Goal: Task Accomplishment & Management: Manage account settings

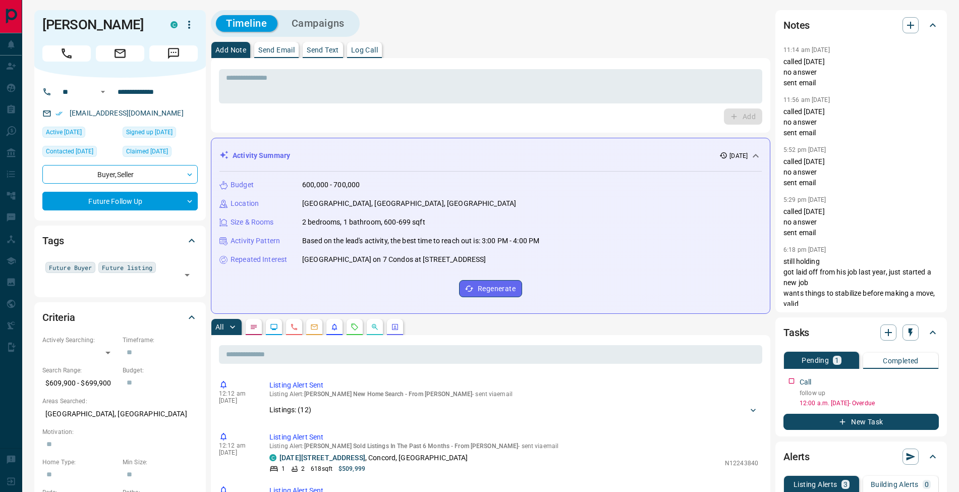
click at [367, 52] on p "Log Call" at bounding box center [364, 49] width 27 height 7
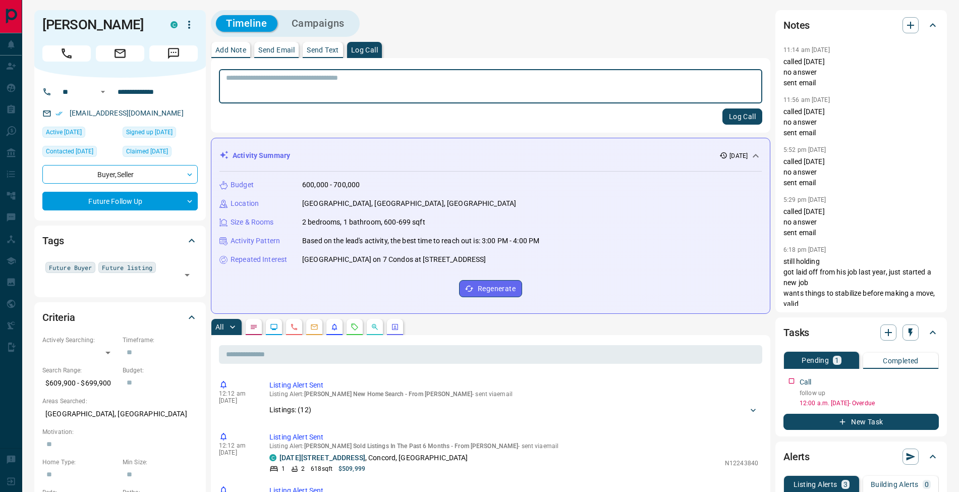
click at [255, 52] on button "Send Email" at bounding box center [276, 50] width 44 height 16
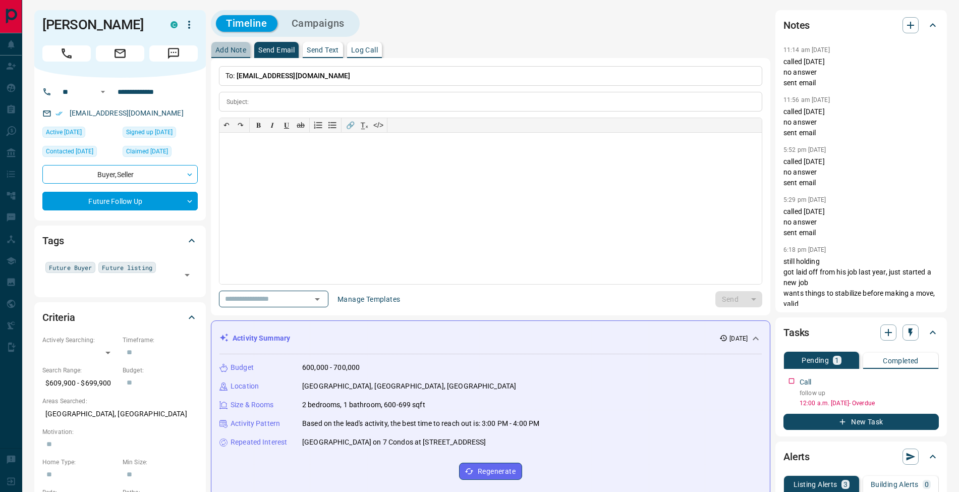
click at [243, 52] on p "Add Note" at bounding box center [230, 49] width 31 height 7
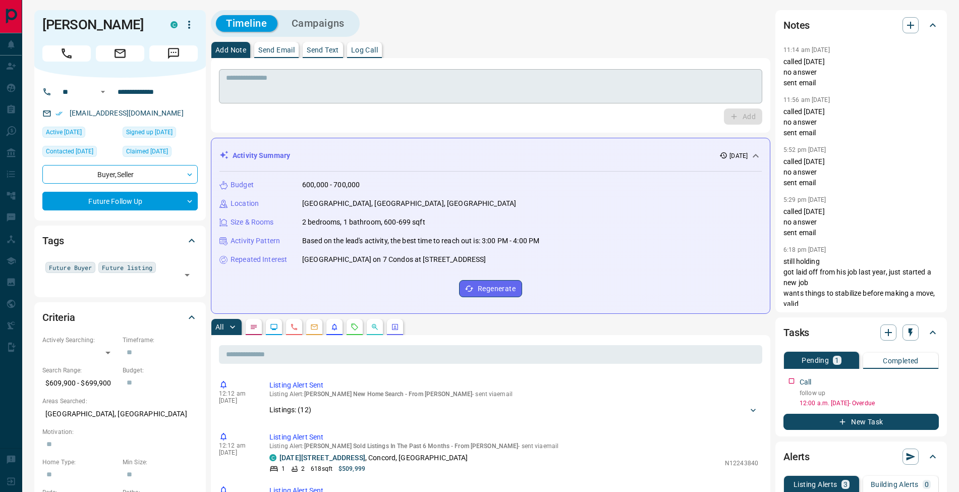
click at [454, 85] on textarea at bounding box center [490, 87] width 529 height 26
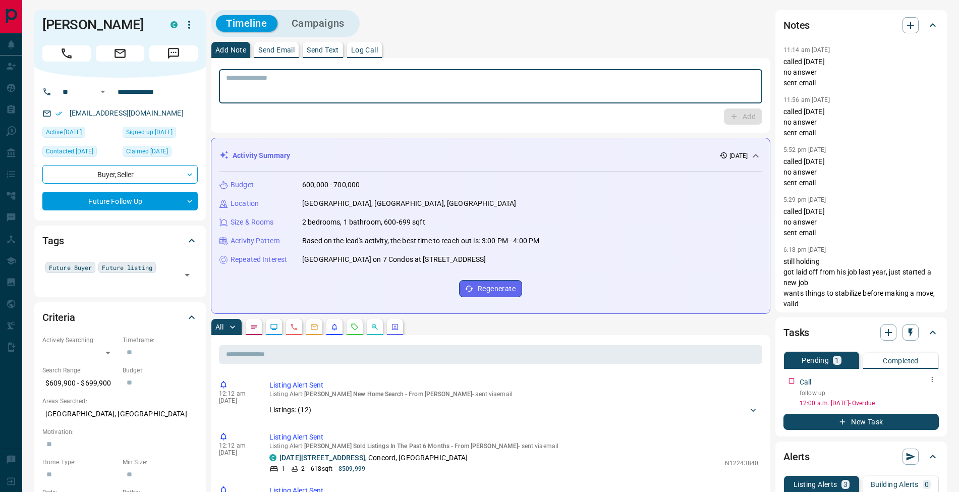
click at [932, 380] on icon "button" at bounding box center [932, 379] width 8 height 8
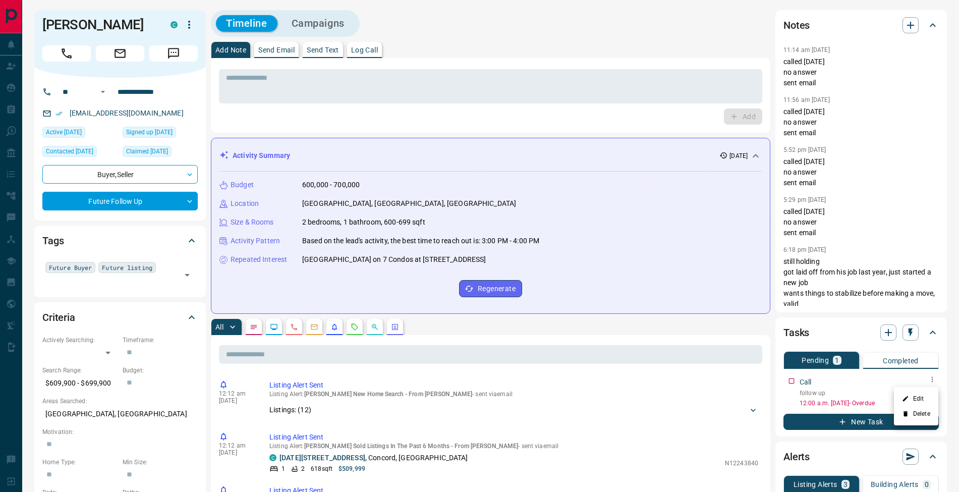
click at [924, 392] on li "Edit" at bounding box center [916, 398] width 44 height 15
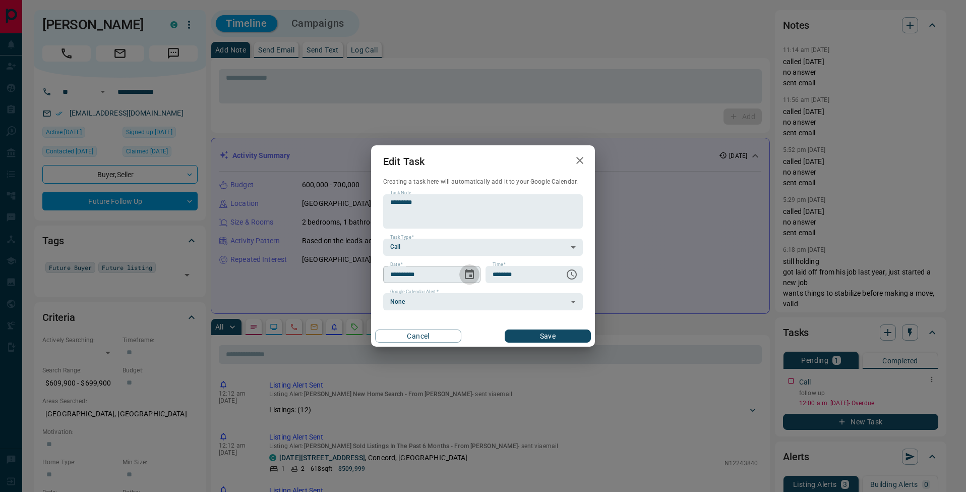
click at [467, 278] on icon "Choose date, selected date is Aug 11, 2025" at bounding box center [469, 274] width 9 height 10
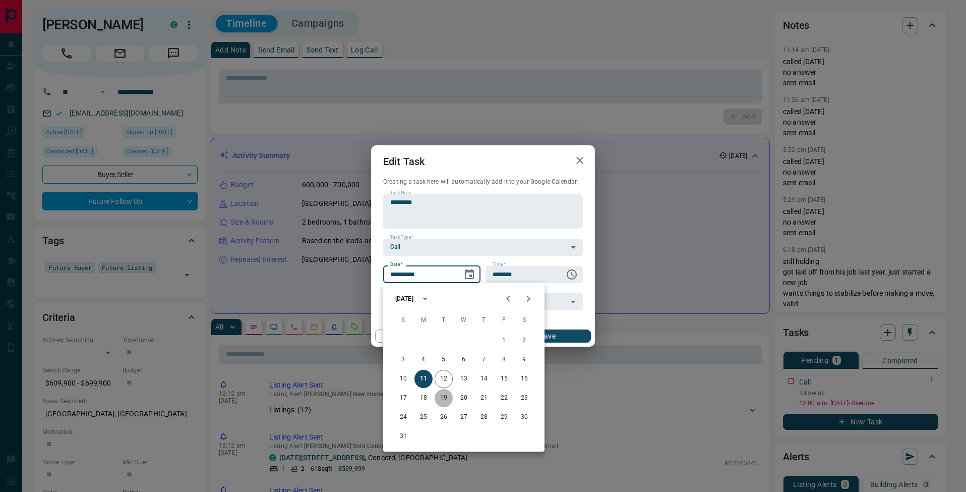
click at [441, 398] on button "19" at bounding box center [444, 398] width 18 height 18
type input "**********"
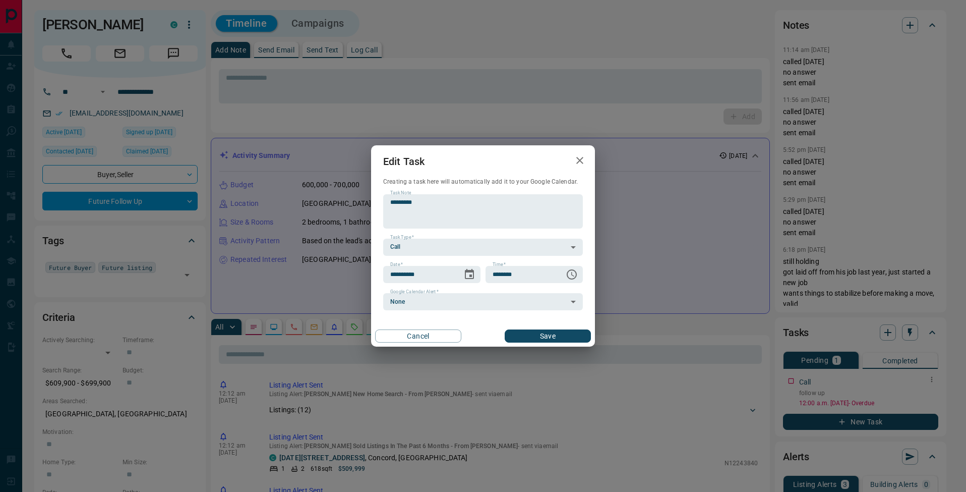
click at [531, 333] on button "Save" at bounding box center [548, 335] width 86 height 13
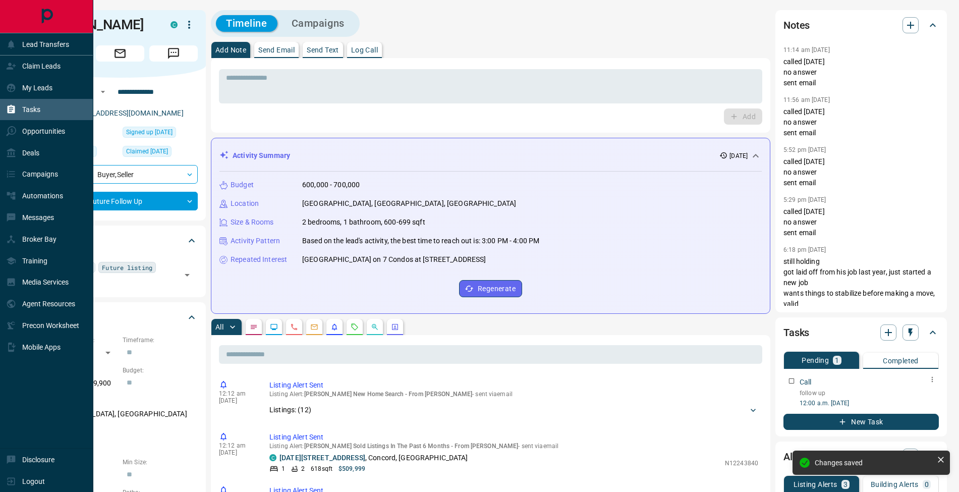
click at [11, 112] on icon at bounding box center [12, 109] width 8 height 9
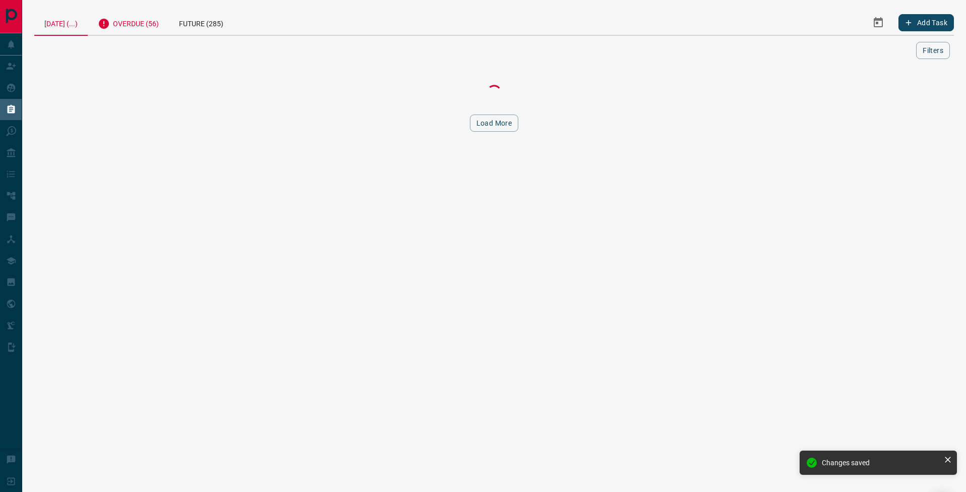
click at [130, 22] on div "Overdue (56)" at bounding box center [128, 22] width 81 height 25
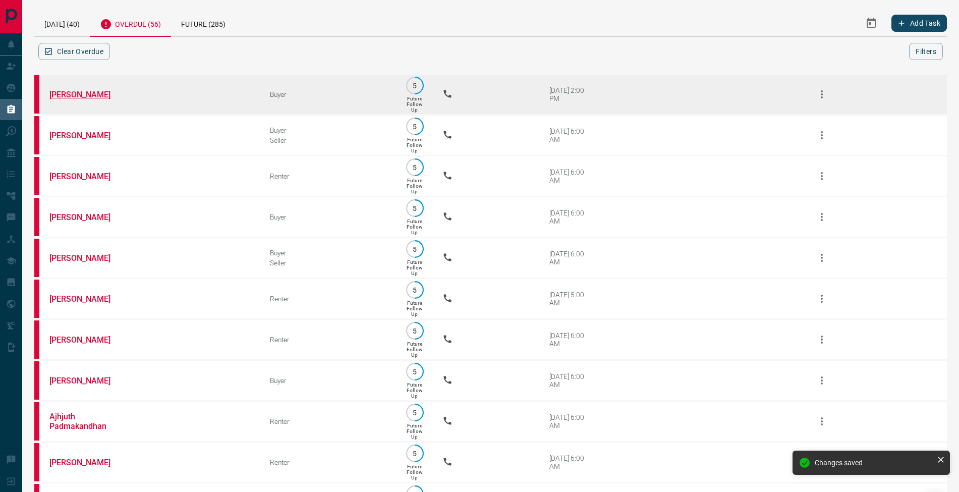
click at [91, 93] on link "[PERSON_NAME]" at bounding box center [87, 95] width 76 height 10
